Goal: Information Seeking & Learning: Learn about a topic

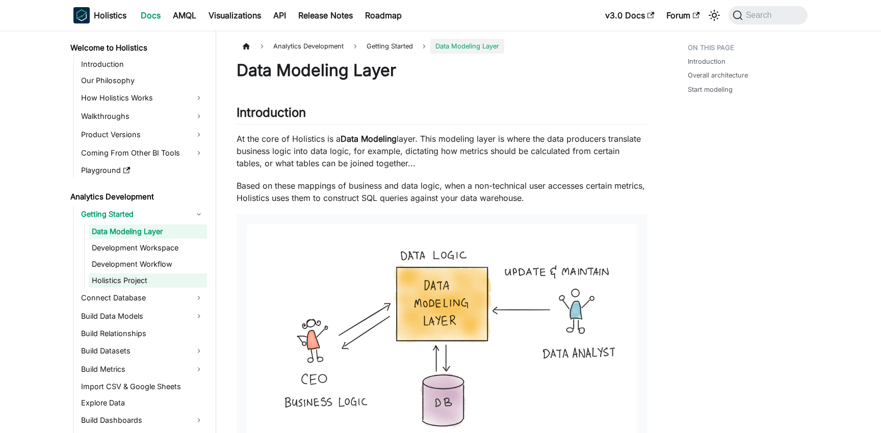
click at [142, 277] on link "Holistics Project" at bounding box center [148, 280] width 118 height 14
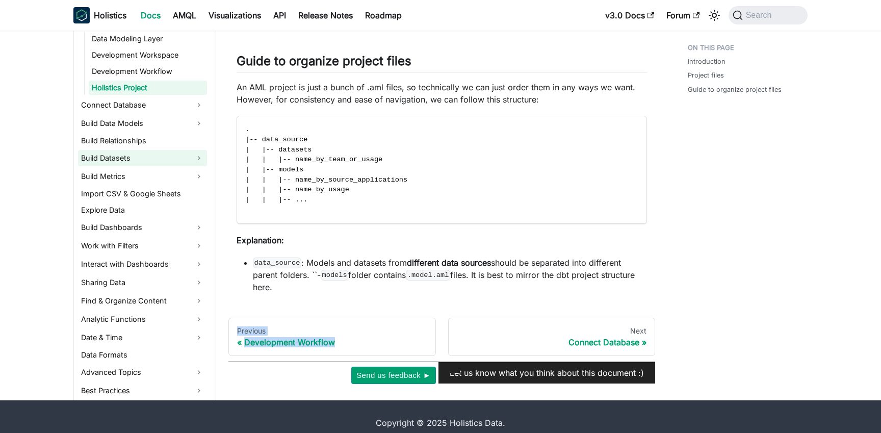
scroll to position [152, 0]
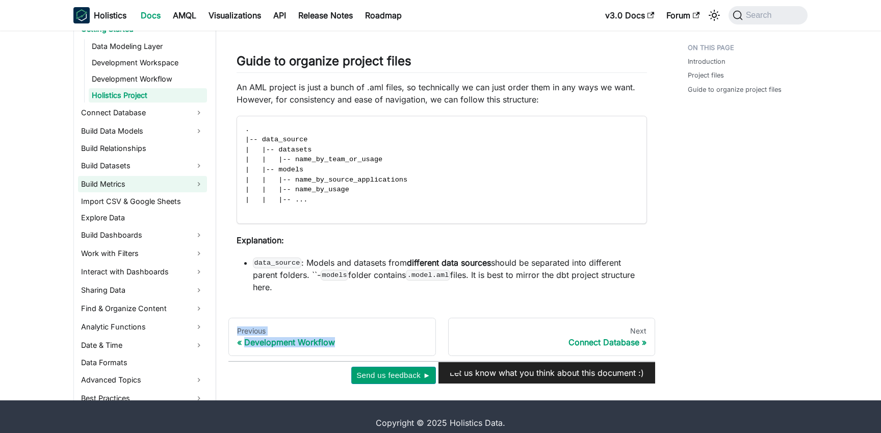
click at [108, 176] on link "Build Metrics" at bounding box center [142, 184] width 129 height 16
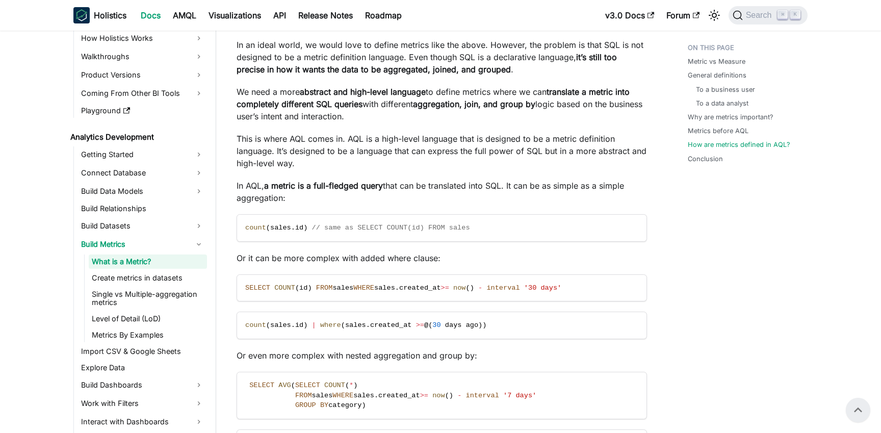
scroll to position [1781, 0]
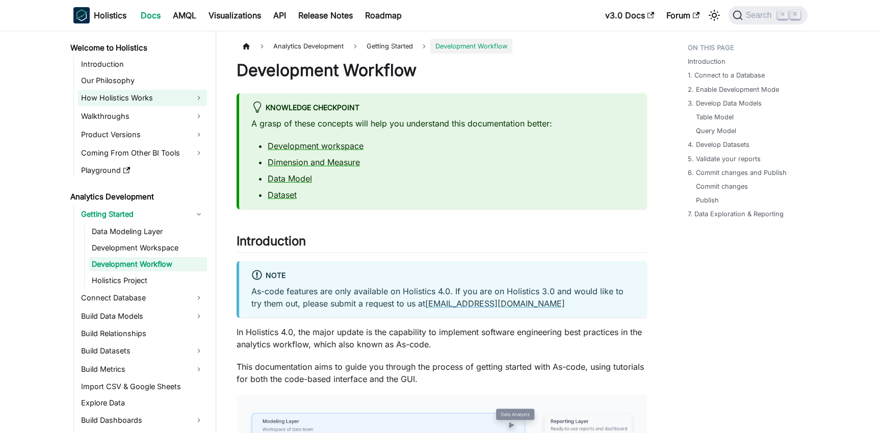
click at [99, 95] on link "How Holistics Works" at bounding box center [142, 98] width 129 height 16
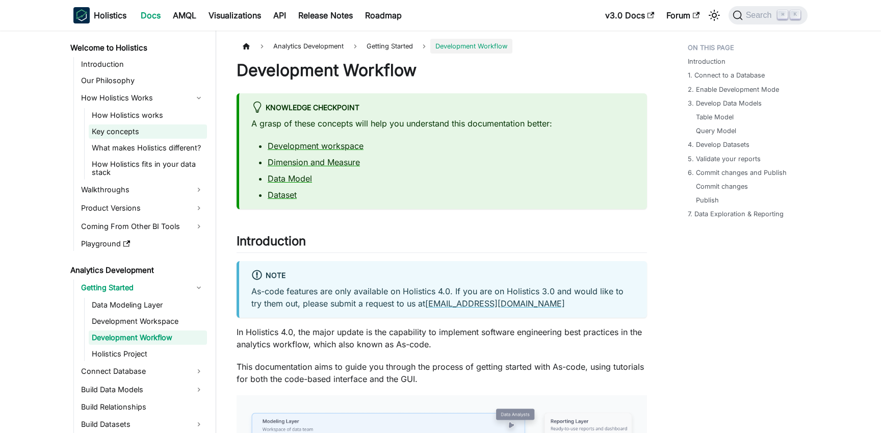
click at [126, 131] on link "Key concepts" at bounding box center [148, 131] width 118 height 14
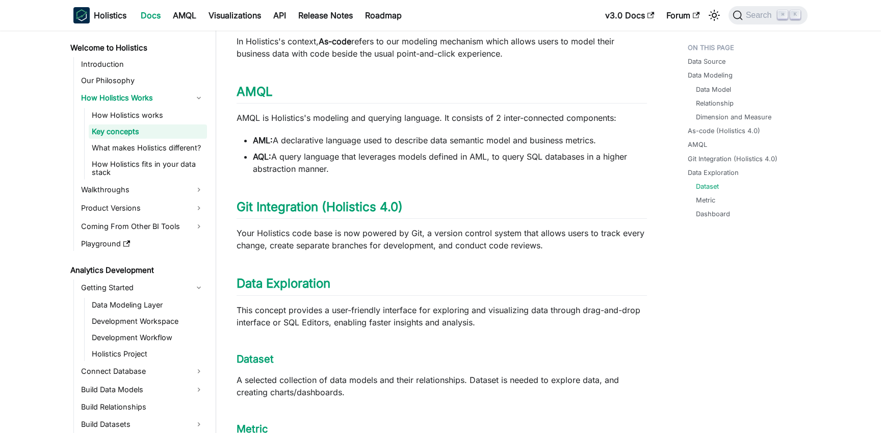
scroll to position [937, 0]
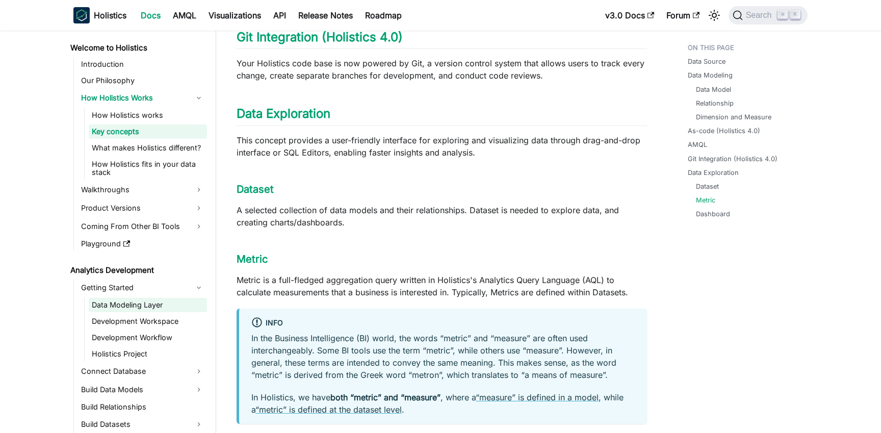
click at [126, 298] on link "Data Modeling Layer" at bounding box center [148, 305] width 118 height 14
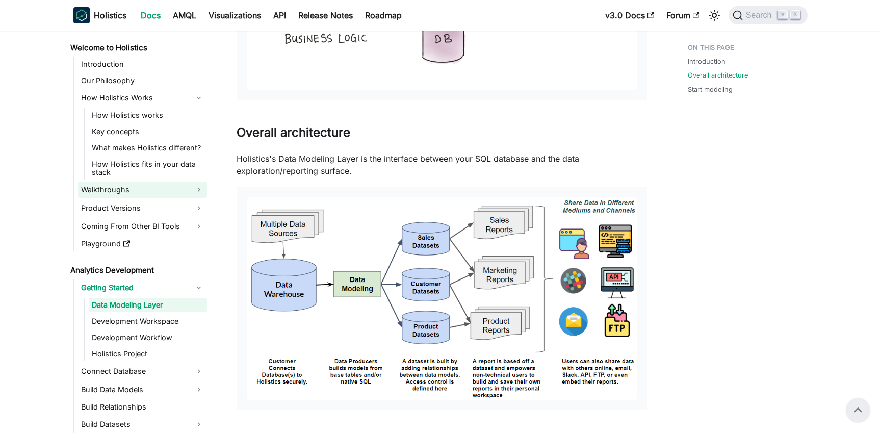
scroll to position [328, 0]
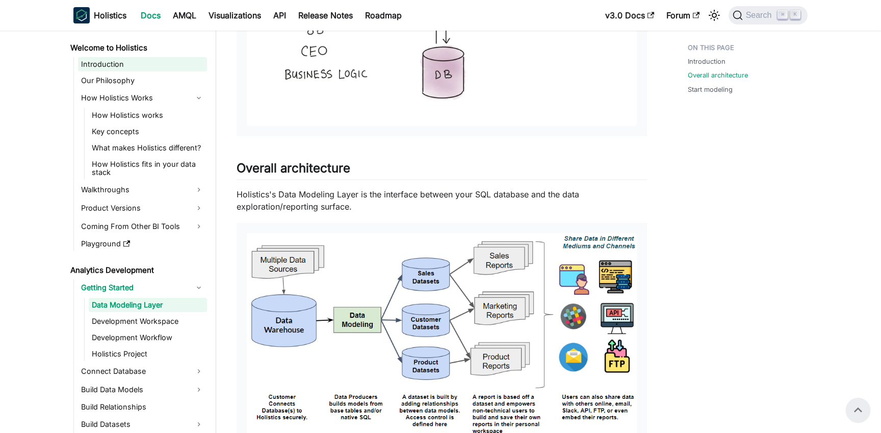
click at [114, 62] on link "Introduction" at bounding box center [142, 64] width 129 height 14
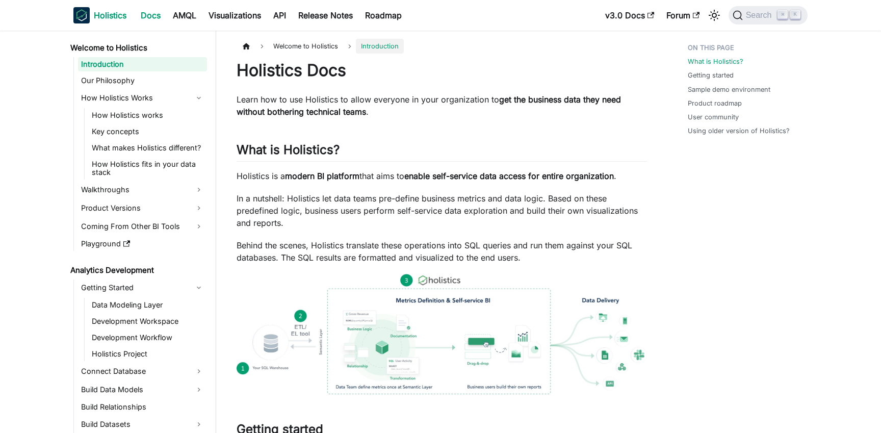
click at [105, 16] on b "Holistics" at bounding box center [110, 15] width 33 height 12
